Goal: Task Accomplishment & Management: Use online tool/utility

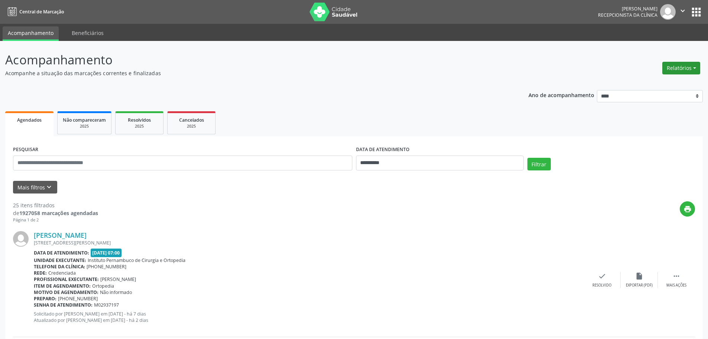
click at [674, 71] on button "Relatórios" at bounding box center [682, 68] width 38 height 13
click at [635, 83] on link "Agendamentos" at bounding box center [661, 84] width 80 height 10
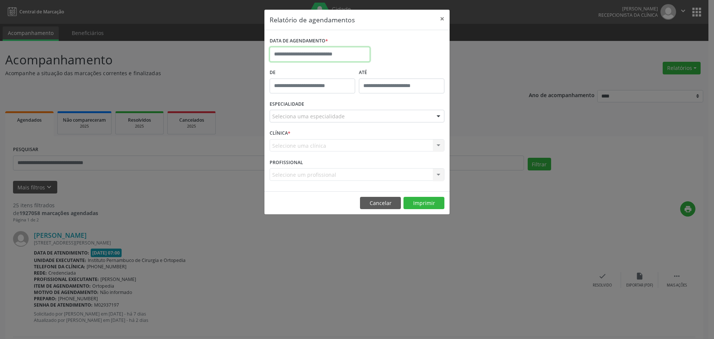
click at [325, 54] on input "text" at bounding box center [320, 54] width 100 height 15
click at [297, 171] on span "6" at bounding box center [294, 167] width 15 height 15
type input "**********"
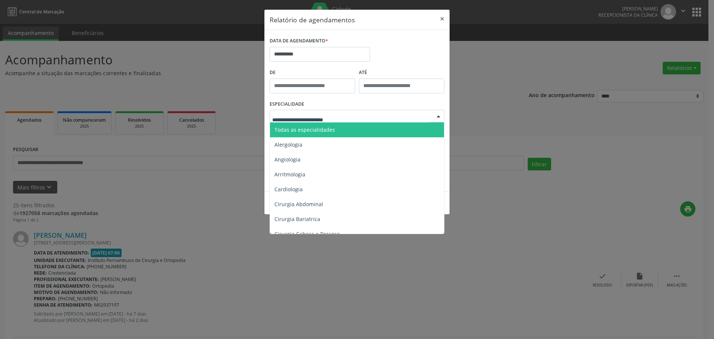
click at [343, 131] on span "Todas as especialidades" at bounding box center [357, 129] width 175 height 15
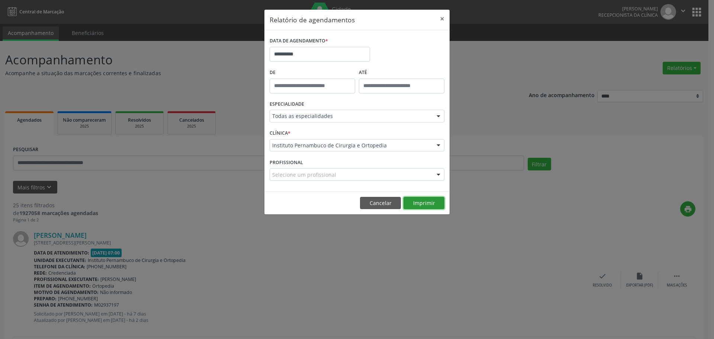
click at [426, 204] on button "Imprimir" at bounding box center [423, 203] width 41 height 13
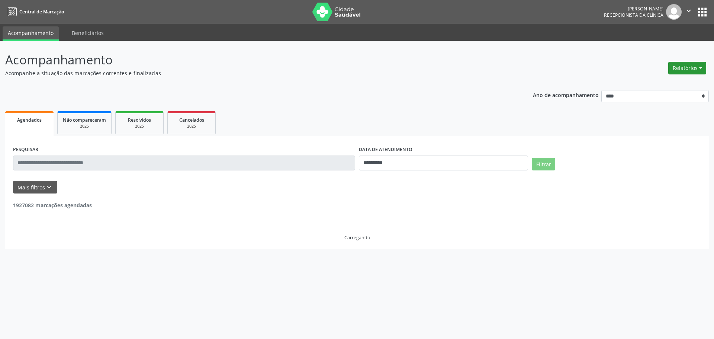
click at [672, 71] on button "Relatórios" at bounding box center [687, 68] width 38 height 13
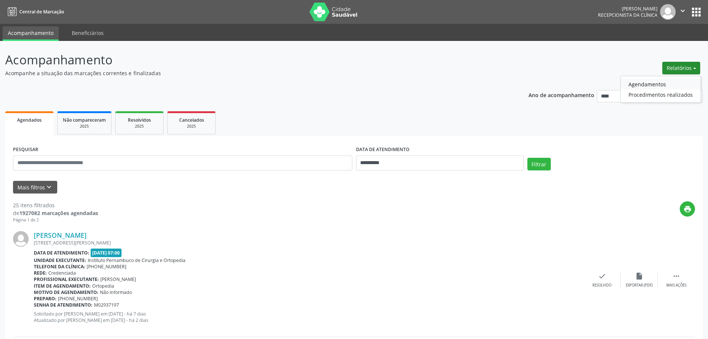
click at [641, 86] on link "Agendamentos" at bounding box center [661, 84] width 80 height 10
select select "*"
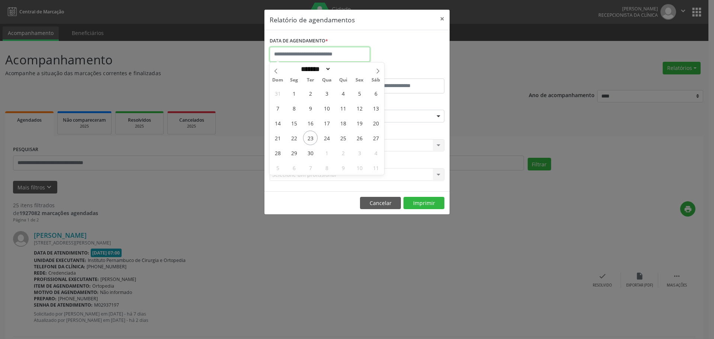
click at [317, 55] on input "text" at bounding box center [320, 54] width 100 height 15
click at [328, 140] on span "24" at bounding box center [326, 138] width 15 height 15
type input "**********"
click at [328, 140] on span "24" at bounding box center [326, 138] width 15 height 15
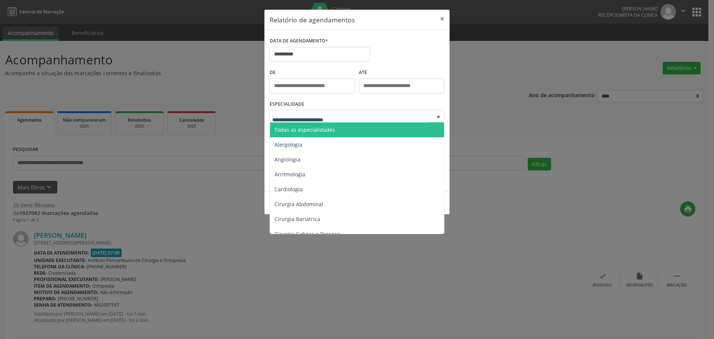
click at [331, 122] on span "Todas as especialidades" at bounding box center [357, 129] width 175 height 15
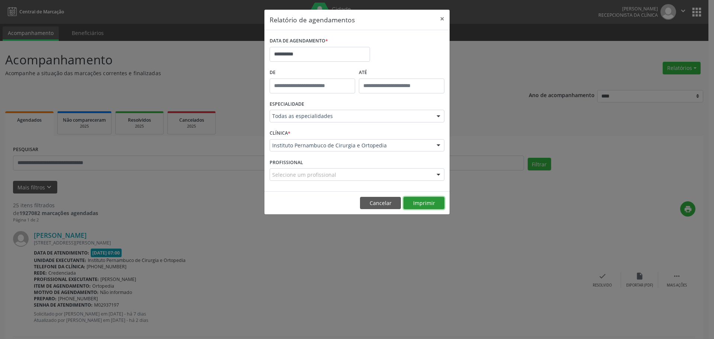
click at [413, 204] on button "Imprimir" at bounding box center [423, 203] width 41 height 13
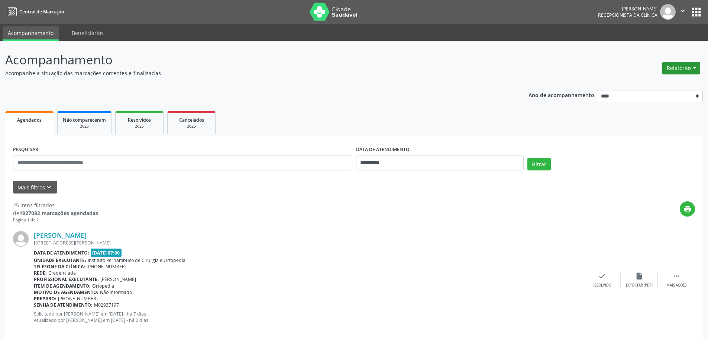
click at [683, 73] on button "Relatórios" at bounding box center [682, 68] width 38 height 13
click at [666, 81] on link "Agendamentos" at bounding box center [661, 84] width 80 height 10
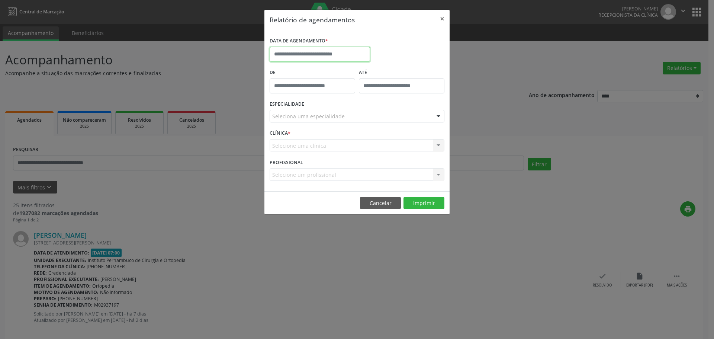
click at [338, 56] on input "text" at bounding box center [320, 54] width 100 height 15
click at [346, 143] on span "25" at bounding box center [343, 138] width 15 height 15
type input "**********"
click at [344, 121] on div "Seleciona uma especialidade" at bounding box center [357, 116] width 175 height 13
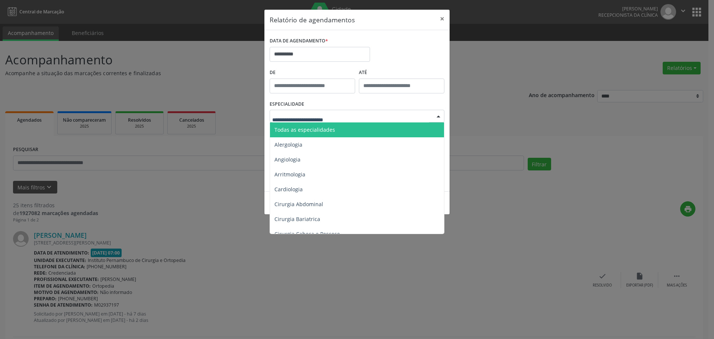
click at [346, 125] on span "Todas as especialidades" at bounding box center [357, 129] width 175 height 15
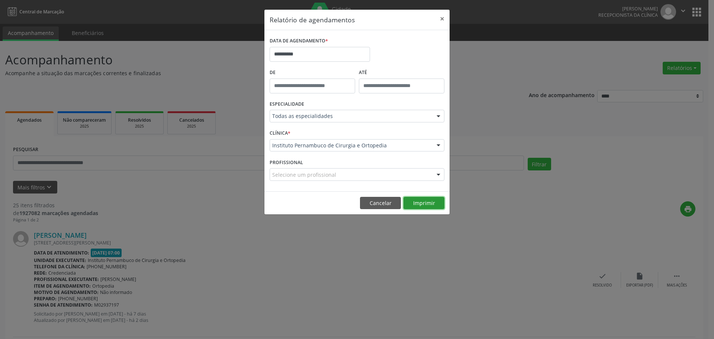
click at [423, 202] on button "Imprimir" at bounding box center [423, 203] width 41 height 13
